Goal: Task Accomplishment & Management: Manage account settings

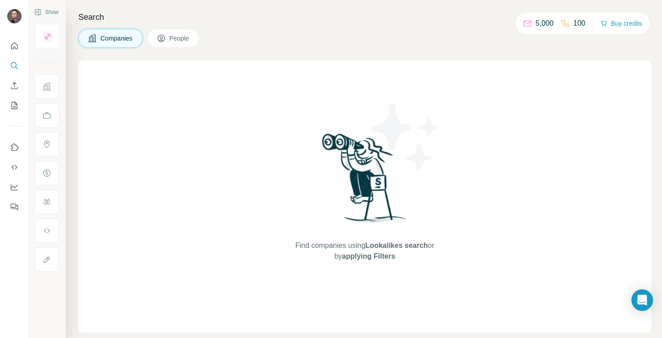
click at [182, 42] on span "People" at bounding box center [179, 38] width 21 height 9
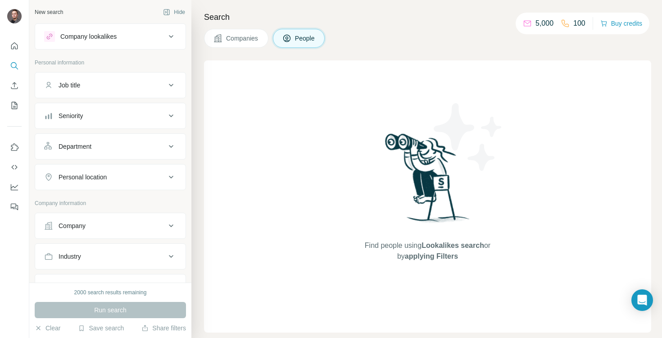
click at [283, 58] on div "Search Companies People Find people using Lookalikes search or by applying Filt…" at bounding box center [426, 169] width 471 height 338
click at [248, 41] on span "Companies" at bounding box center [242, 38] width 33 height 9
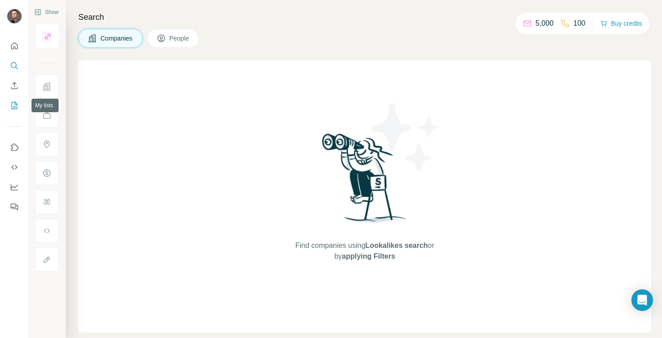
click at [12, 108] on icon "My lists" at bounding box center [15, 105] width 6 height 7
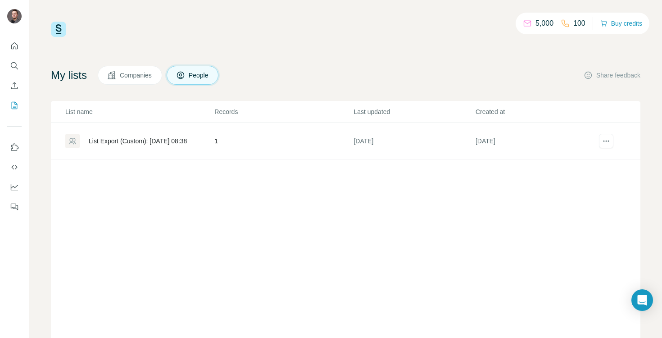
click at [151, 141] on div "List Export (Custom): [DATE] 08:38" at bounding box center [138, 140] width 98 height 9
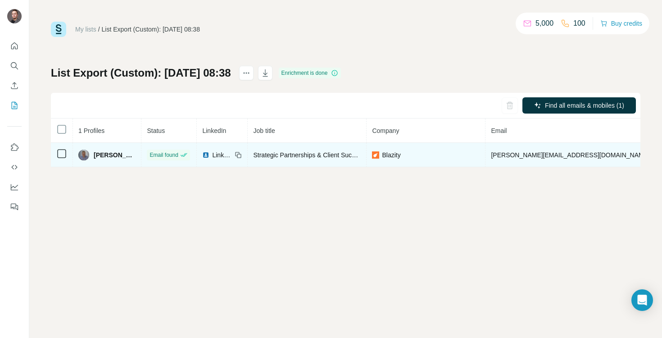
click at [63, 146] on td at bounding box center [62, 155] width 22 height 24
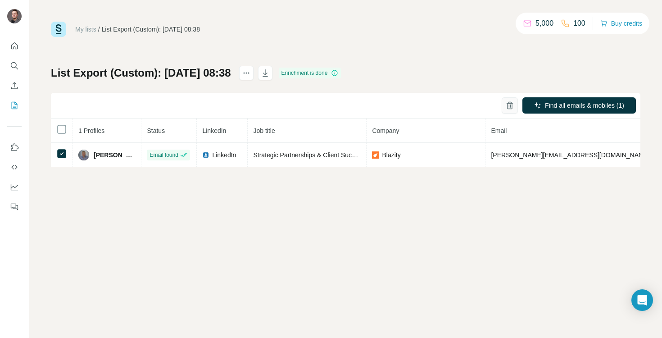
click at [507, 102] on icon "button" at bounding box center [509, 105] width 9 height 9
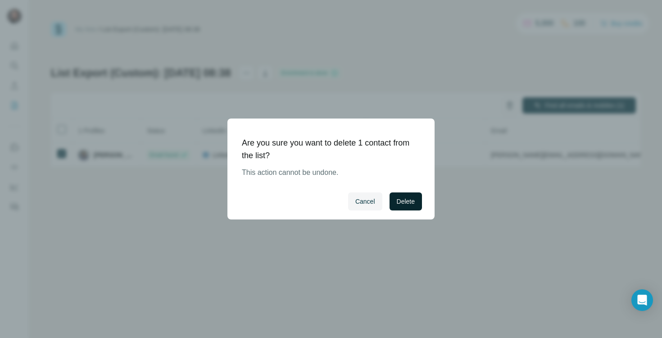
click at [408, 201] on span "Delete" at bounding box center [406, 201] width 18 height 9
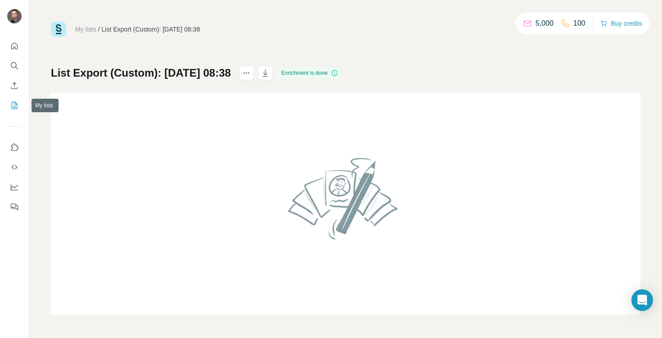
click at [12, 101] on icon "My lists" at bounding box center [14, 105] width 9 height 9
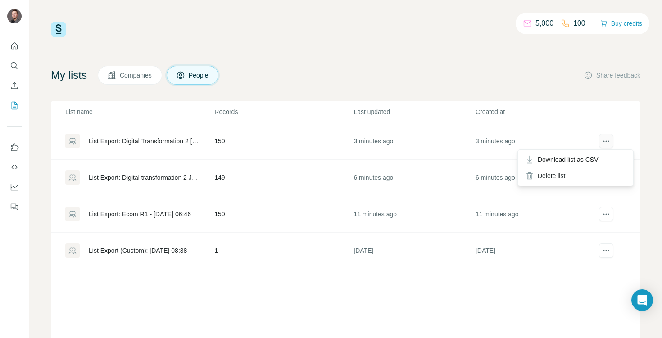
click at [606, 146] on button "actions" at bounding box center [606, 141] width 14 height 14
click at [592, 158] on span "Download list as CSV" at bounding box center [568, 159] width 61 height 9
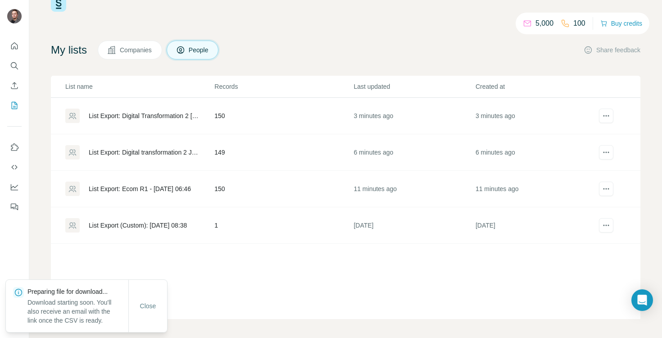
scroll to position [28, 0]
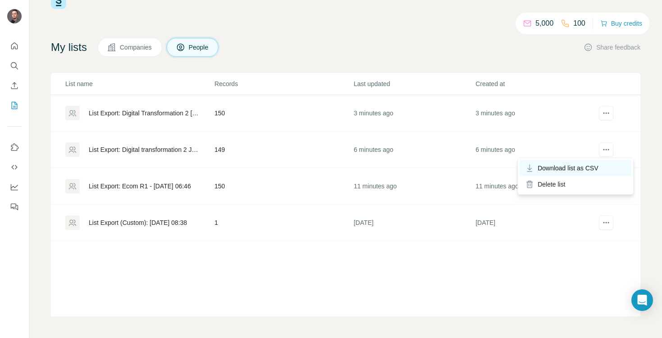
click at [602, 166] on div "Download list as CSV" at bounding box center [576, 168] width 112 height 16
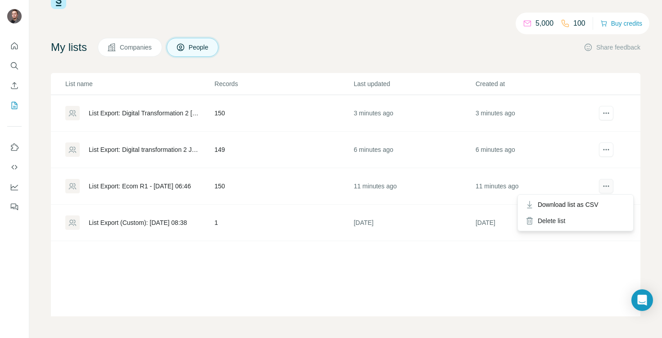
click at [607, 186] on icon "actions" at bounding box center [606, 185] width 9 height 9
click at [592, 204] on span "Download list as CSV" at bounding box center [568, 204] width 61 height 9
